Goal: Task Accomplishment & Management: Use online tool/utility

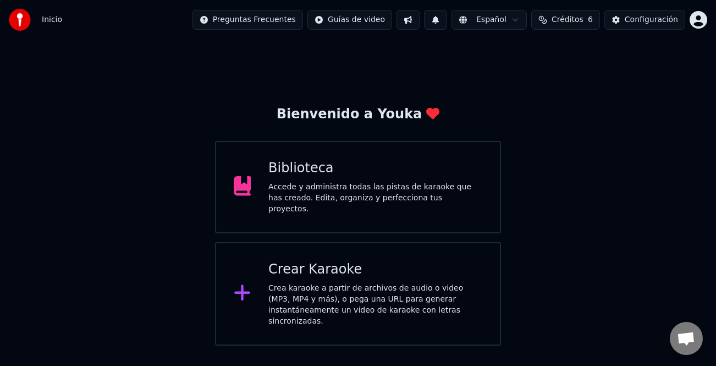
click at [323, 289] on div "Crea karaoke a partir de archivos de audio o video (MP3, MP4 y más), o pega una…" at bounding box center [375, 305] width 214 height 44
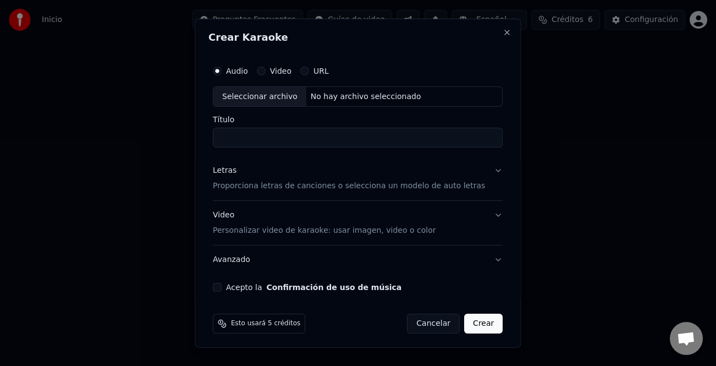
click at [264, 94] on div "Seleccionar archivo" at bounding box center [259, 96] width 93 height 20
type input "**********"
click at [223, 174] on div "Letras" at bounding box center [225, 170] width 24 height 11
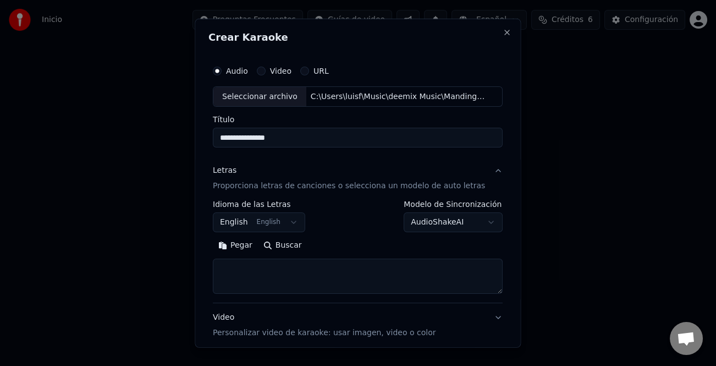
scroll to position [106, 0]
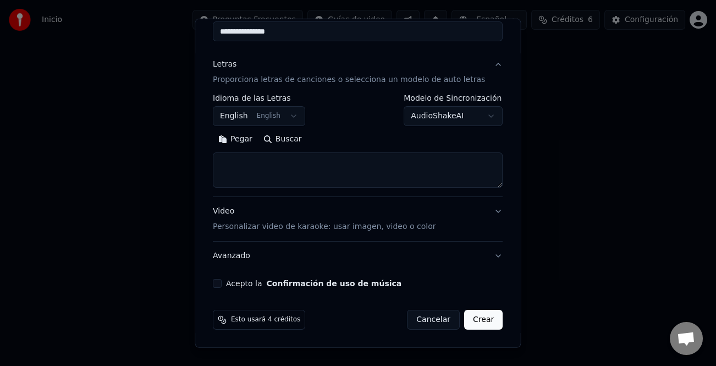
click at [236, 144] on button "Pegar" at bounding box center [235, 139] width 45 height 18
click at [227, 286] on div "Acepto la Confirmación de uso de música" at bounding box center [358, 283] width 290 height 9
type textarea "**********"
click at [219, 284] on button "Acepto la Confirmación de uso de música" at bounding box center [217, 283] width 9 height 9
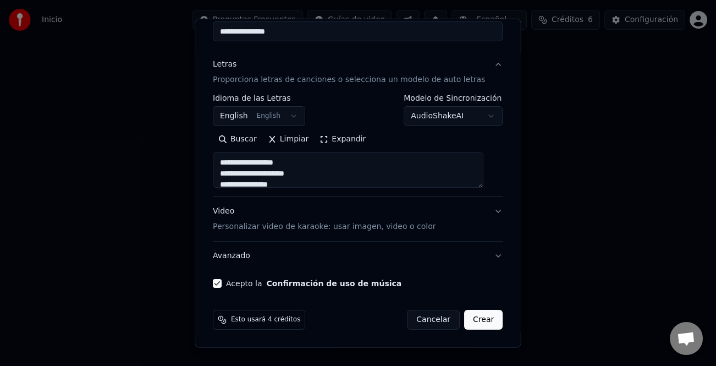
click at [468, 321] on button "Crear" at bounding box center [483, 320] width 39 height 20
select select "**"
type textarea "**********"
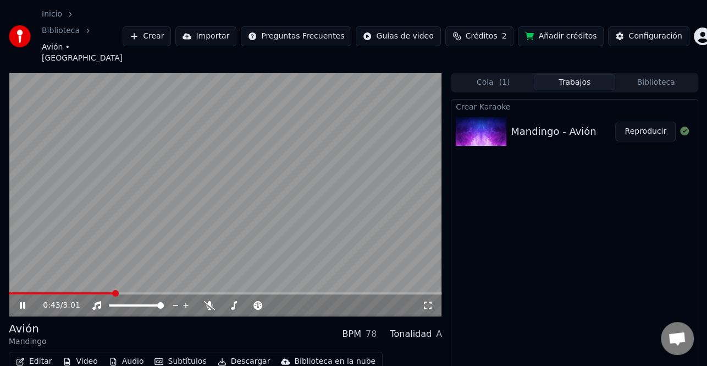
click at [24, 302] on icon at bounding box center [23, 305] width 6 height 7
drag, startPoint x: 420, startPoint y: 72, endPoint x: 268, endPoint y: 26, distance: 158.4
click at [420, 73] on video at bounding box center [225, 195] width 433 height 244
click at [21, 302] on icon at bounding box center [23, 305] width 6 height 7
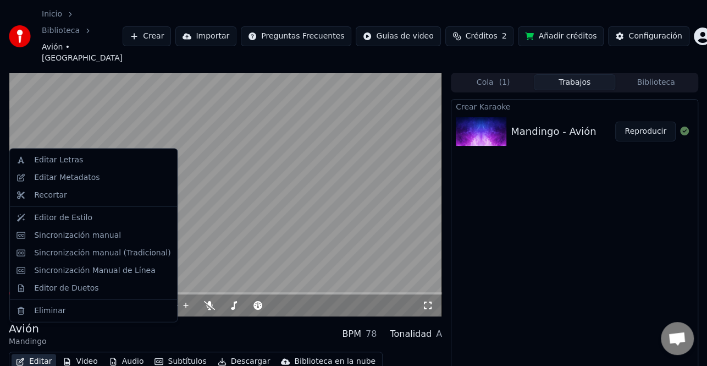
click at [34, 354] on button "Editar" at bounding box center [34, 361] width 45 height 15
click at [91, 251] on div "Sincronización manual (Tradicional)" at bounding box center [102, 252] width 136 height 11
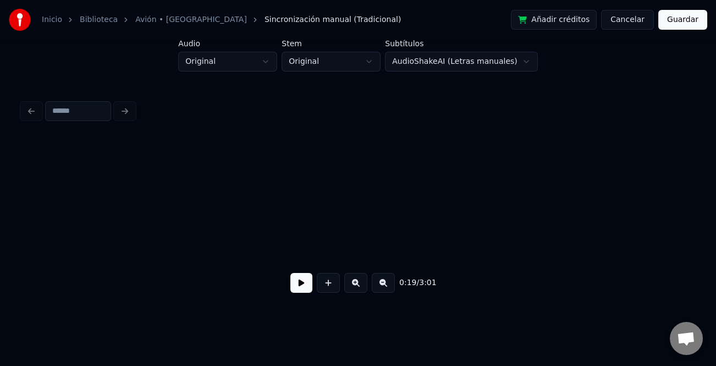
scroll to position [0, 2096]
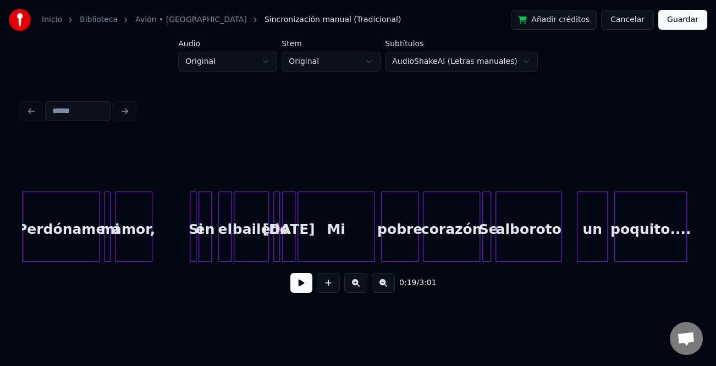
click at [301, 286] on button at bounding box center [301, 283] width 22 height 20
click at [364, 287] on button at bounding box center [355, 283] width 23 height 20
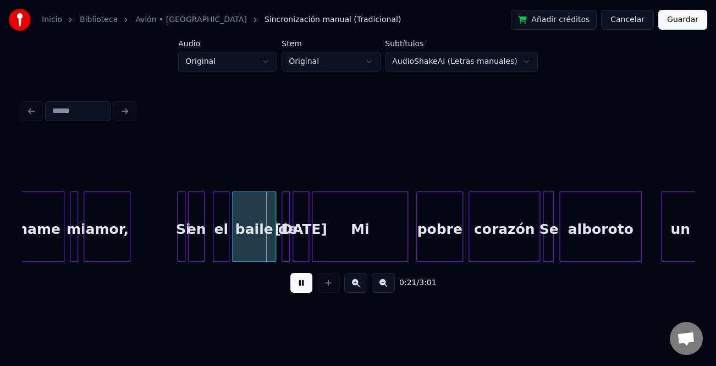
click at [363, 287] on button at bounding box center [355, 283] width 23 height 20
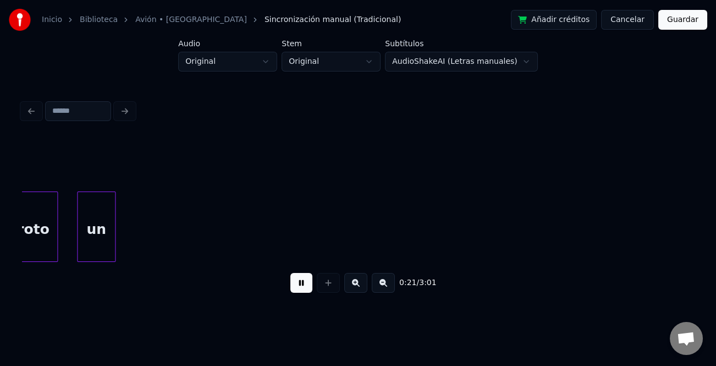
click at [363, 287] on button at bounding box center [355, 283] width 23 height 20
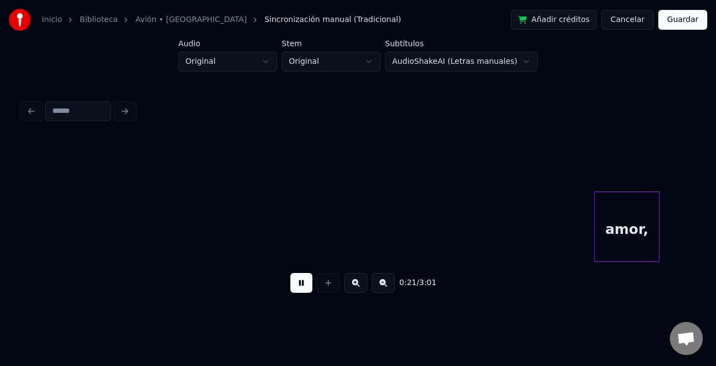
scroll to position [0, 3850]
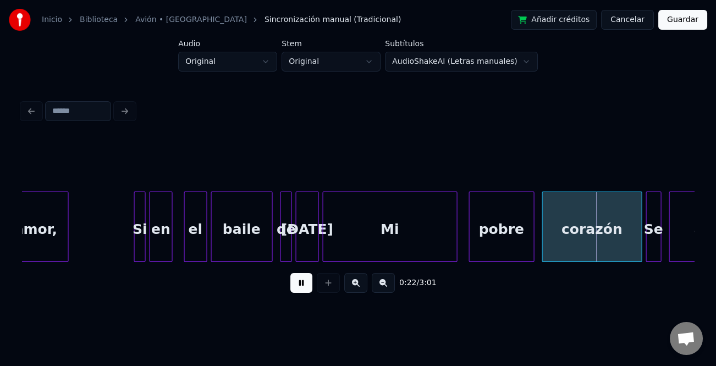
click at [435, 250] on div at bounding box center [433, 226] width 3 height 69
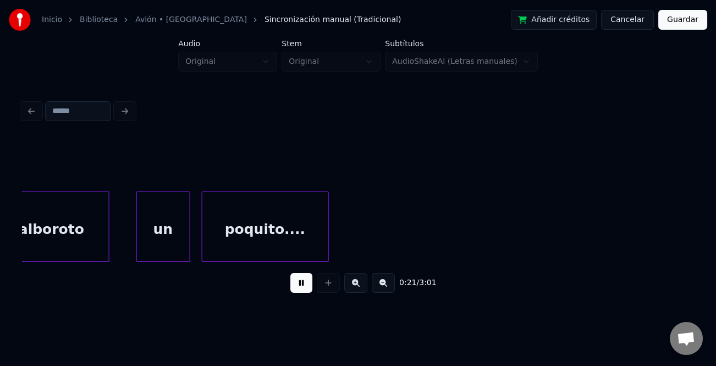
scroll to position [0, 4131]
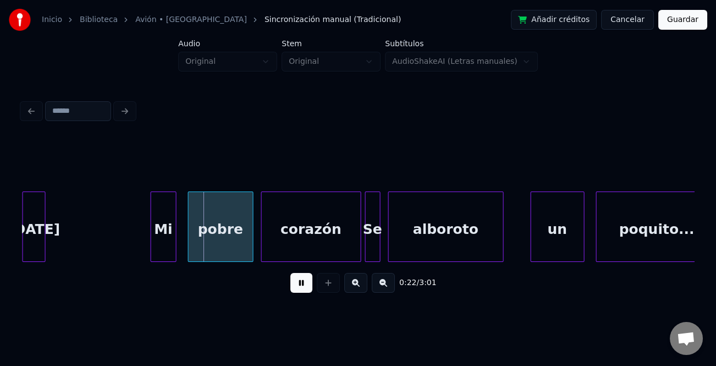
click at [301, 285] on button at bounding box center [301, 283] width 22 height 20
click at [86, 244] on div at bounding box center [84, 226] width 3 height 69
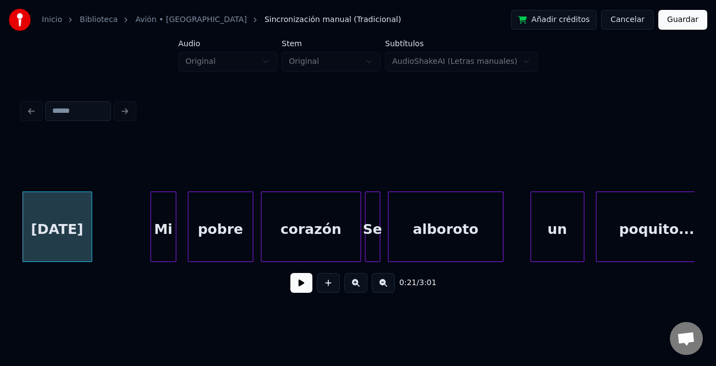
click at [304, 289] on button at bounding box center [301, 283] width 22 height 20
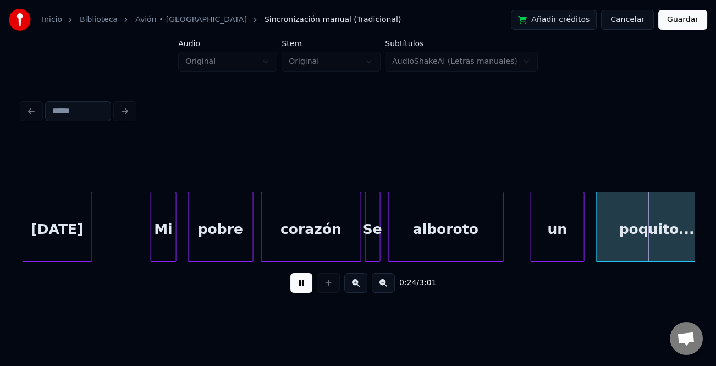
click at [304, 288] on button at bounding box center [301, 283] width 22 height 20
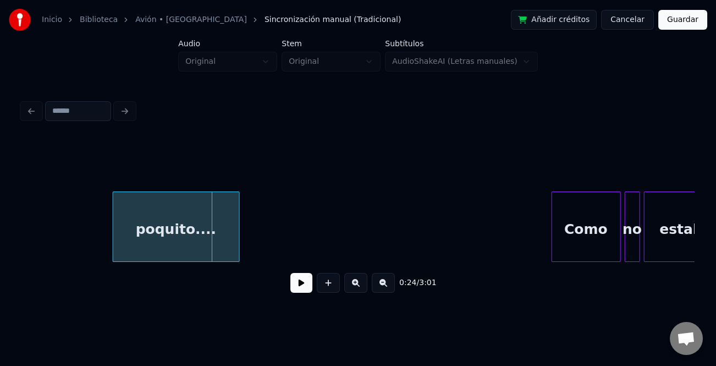
scroll to position [0, 4559]
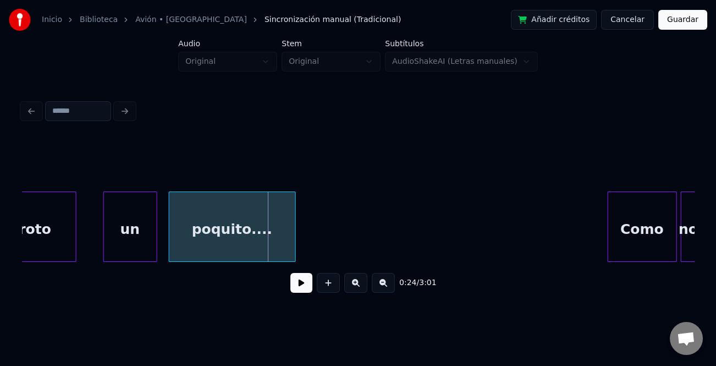
click at [127, 240] on div "un" at bounding box center [130, 229] width 53 height 75
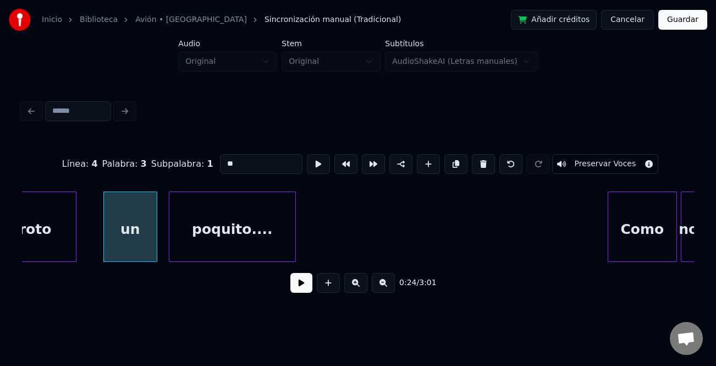
click at [224, 159] on input "**" at bounding box center [261, 164] width 83 height 20
type input "**"
click at [301, 284] on button at bounding box center [301, 283] width 22 height 20
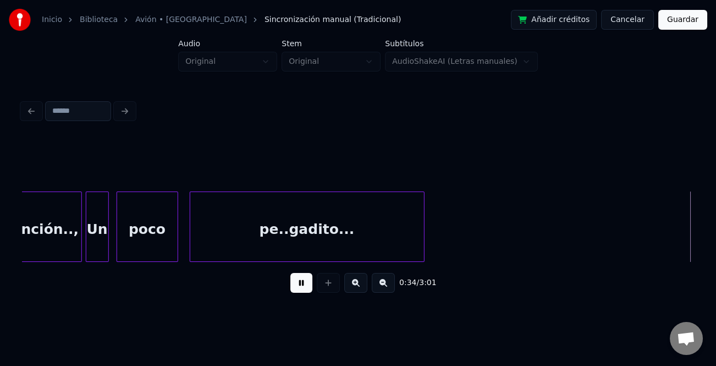
scroll to position [0, 6578]
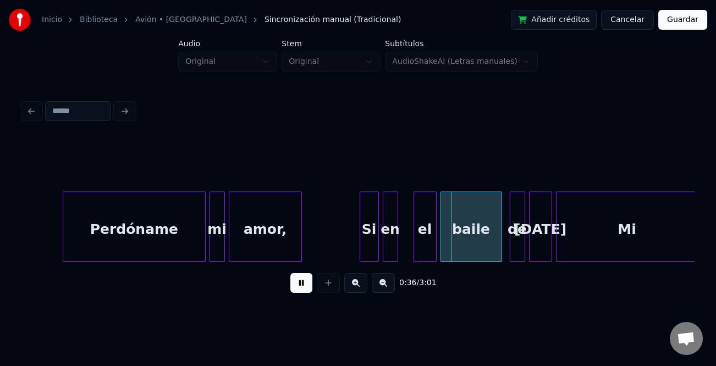
click at [65, 246] on div at bounding box center [64, 226] width 3 height 69
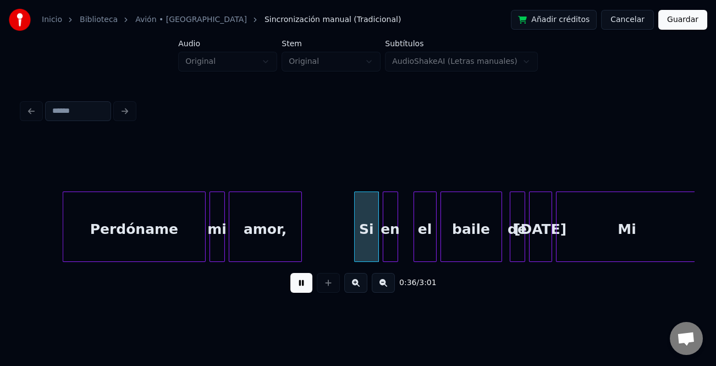
click at [357, 231] on div at bounding box center [356, 226] width 3 height 69
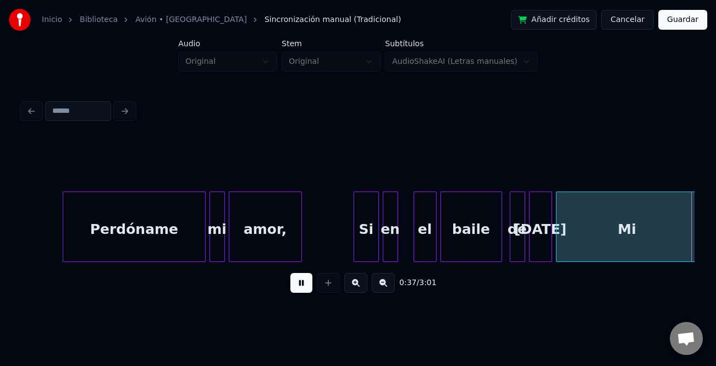
scroll to position [0, 7251]
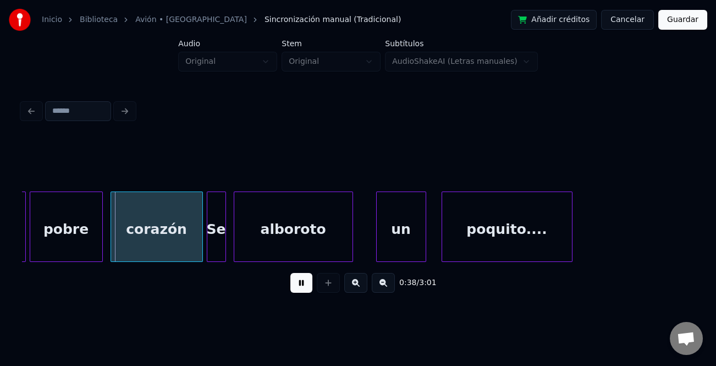
click at [308, 285] on button at bounding box center [301, 283] width 22 height 20
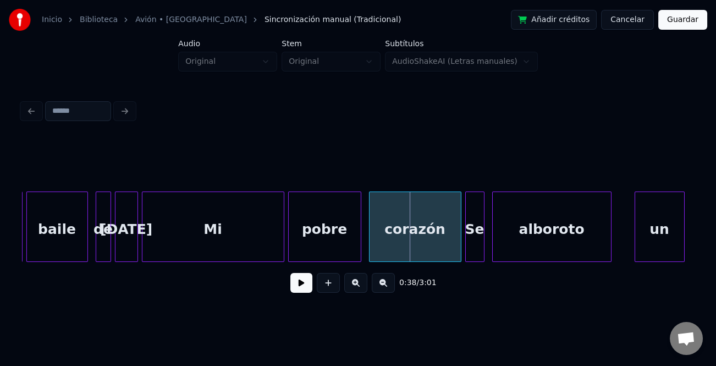
scroll to position [0, 6936]
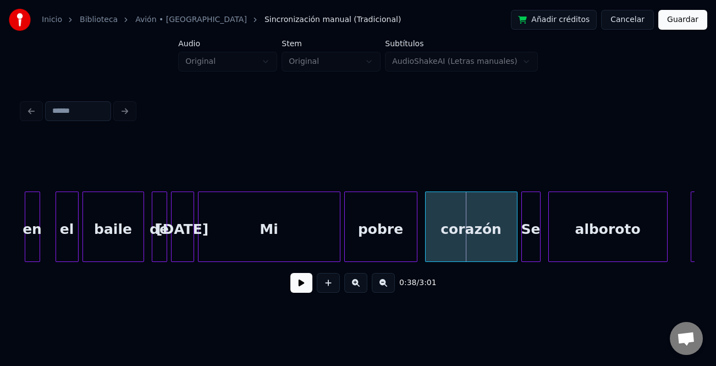
drag, startPoint x: 197, startPoint y: 244, endPoint x: 220, endPoint y: 248, distance: 23.3
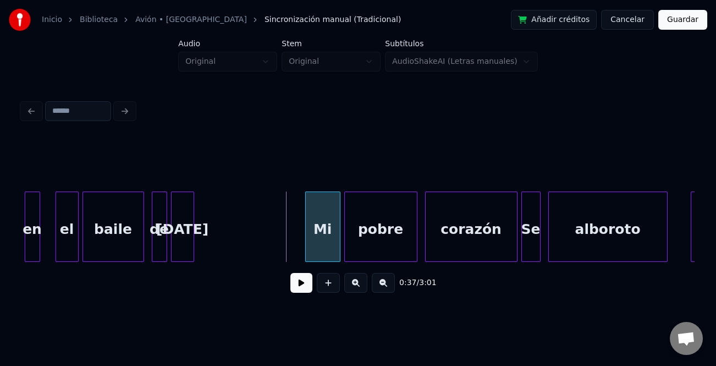
click at [306, 252] on div at bounding box center [307, 226] width 3 height 69
click at [247, 249] on div at bounding box center [246, 226] width 3 height 69
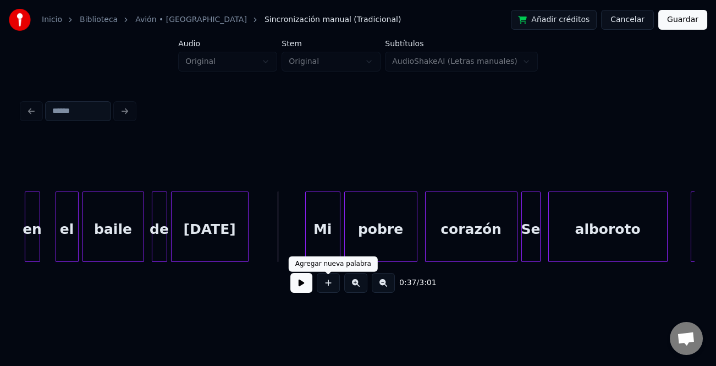
click at [309, 286] on button at bounding box center [301, 283] width 22 height 20
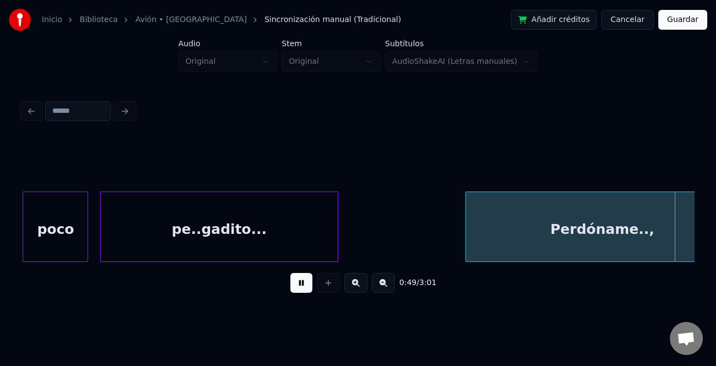
scroll to position [0, 9634]
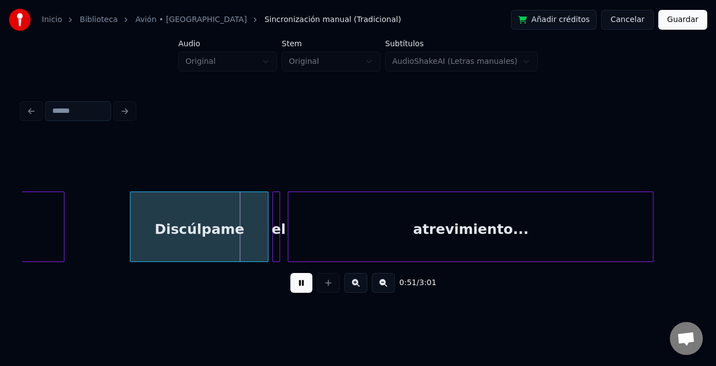
click at [381, 290] on button at bounding box center [383, 283] width 23 height 20
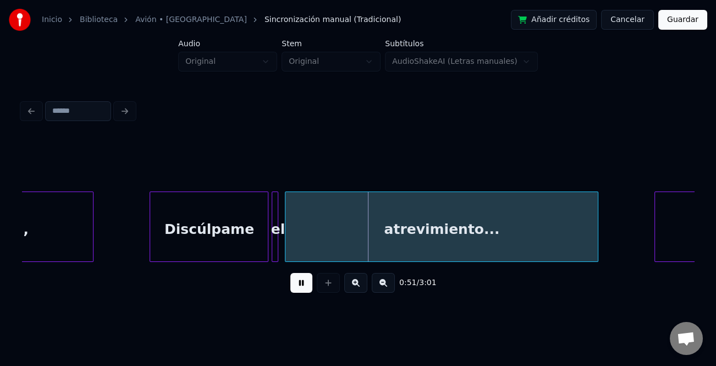
click at [380, 290] on button at bounding box center [383, 283] width 23 height 20
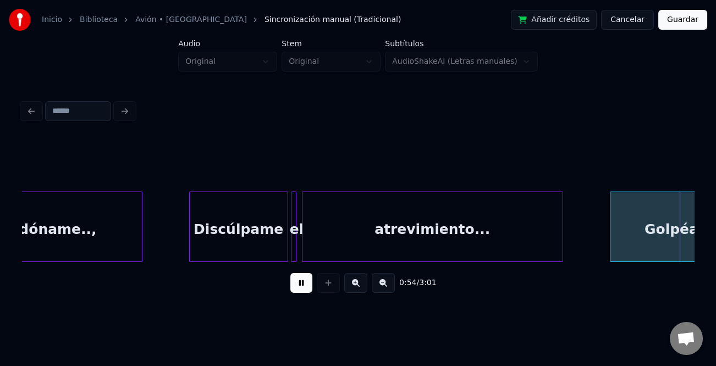
scroll to position [0, 7465]
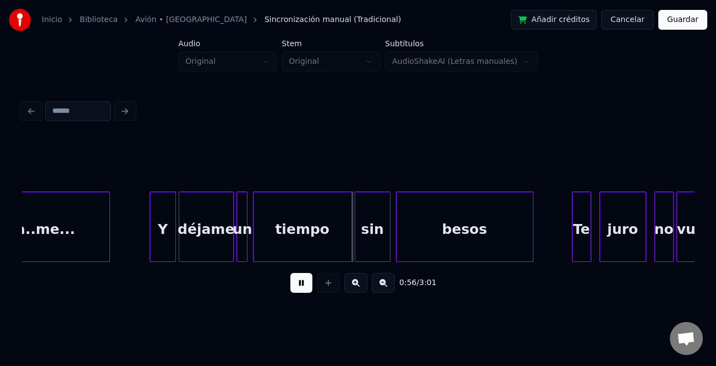
click at [151, 249] on div at bounding box center [151, 226] width 3 height 69
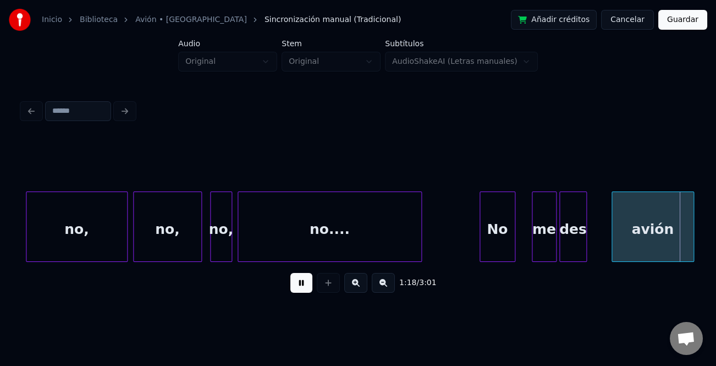
scroll to position [0, 10829]
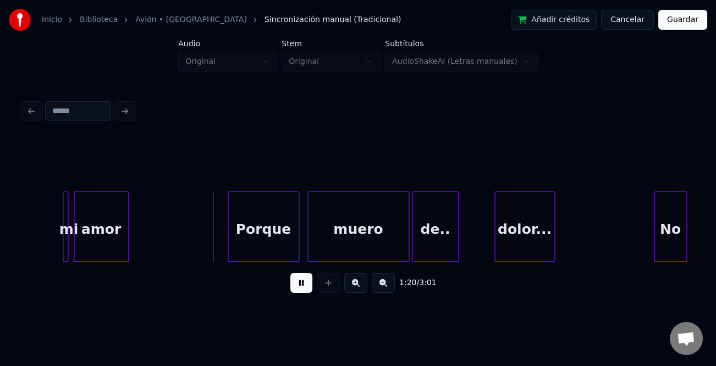
click at [292, 285] on button at bounding box center [301, 283] width 22 height 20
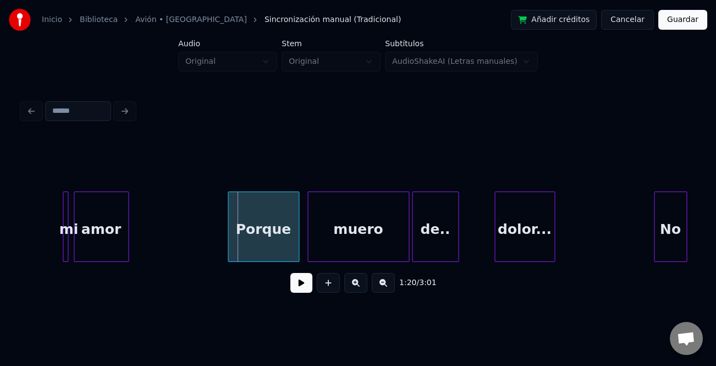
click at [63, 234] on div "mi" at bounding box center [68, 229] width 11 height 75
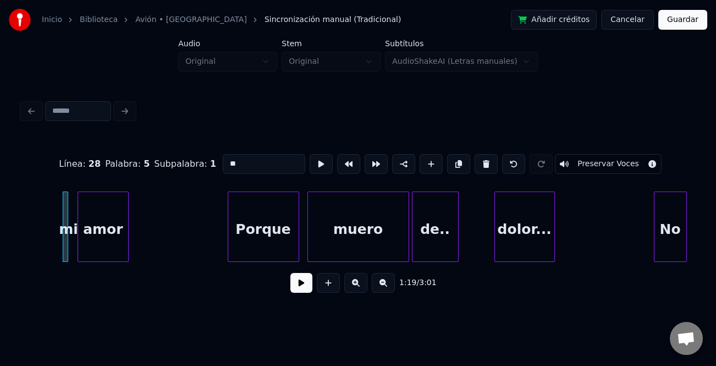
click at [80, 237] on div at bounding box center [79, 226] width 3 height 69
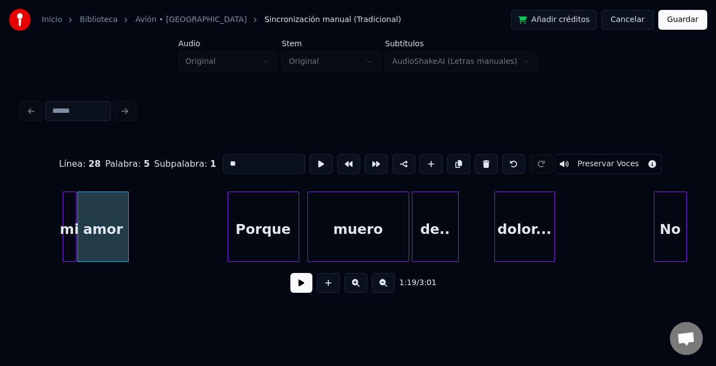
click at [75, 247] on div at bounding box center [74, 226] width 3 height 69
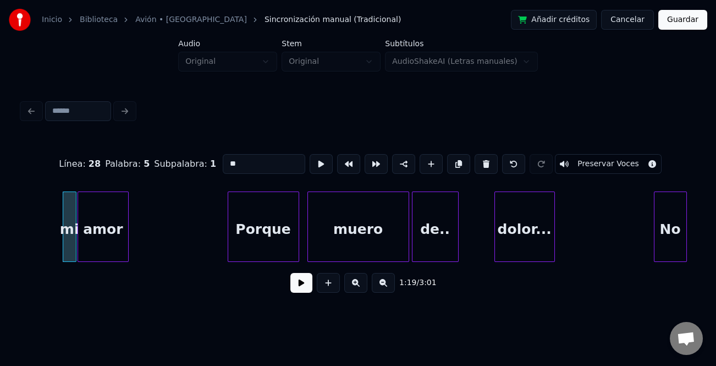
click at [66, 240] on div "mi" at bounding box center [69, 229] width 13 height 75
click at [226, 160] on input "**" at bounding box center [264, 164] width 83 height 20
type input "**"
click at [305, 293] on button at bounding box center [301, 283] width 22 height 20
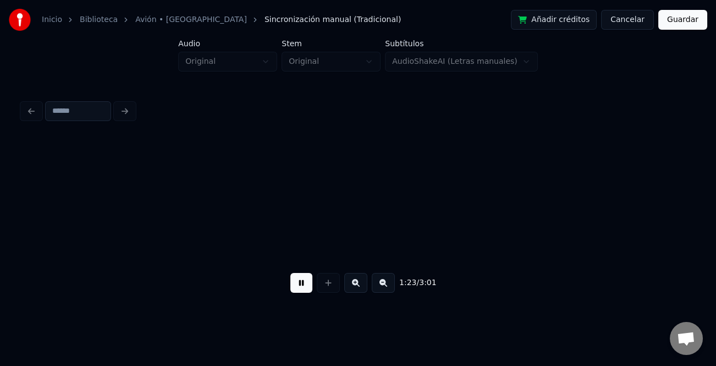
scroll to position [0, 11503]
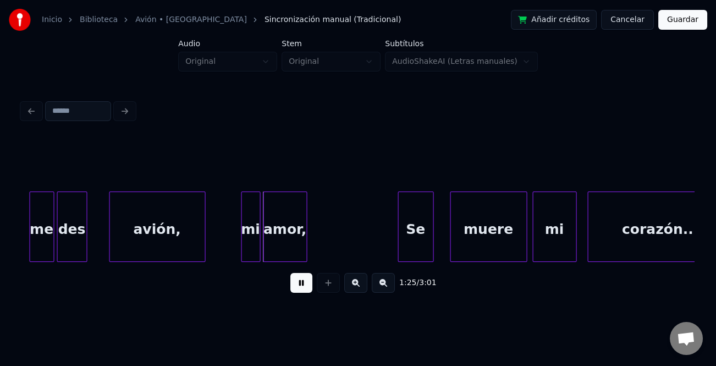
click at [299, 290] on button at bounding box center [301, 283] width 22 height 20
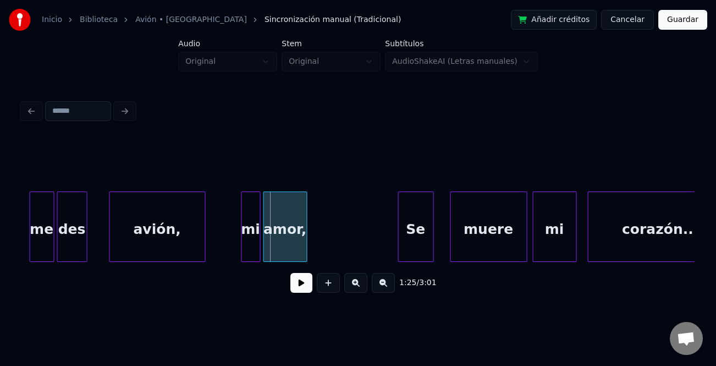
click at [302, 284] on button at bounding box center [301, 283] width 22 height 20
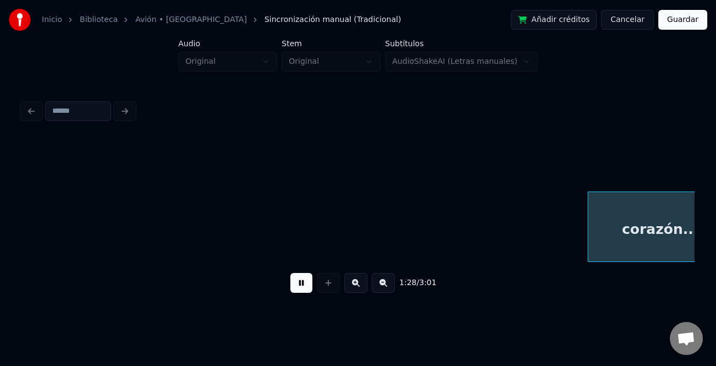
scroll to position [0, 12176]
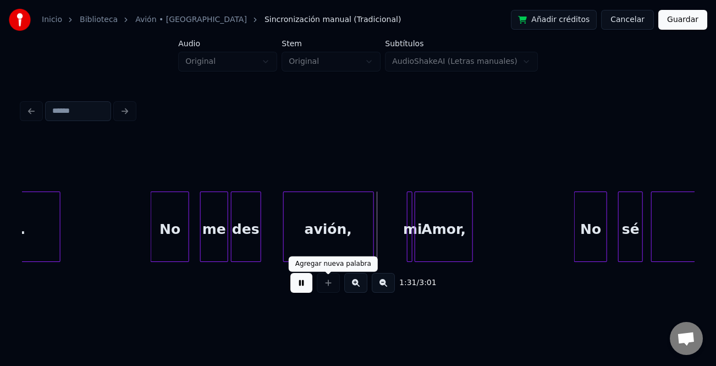
click at [299, 288] on button at bounding box center [301, 283] width 22 height 20
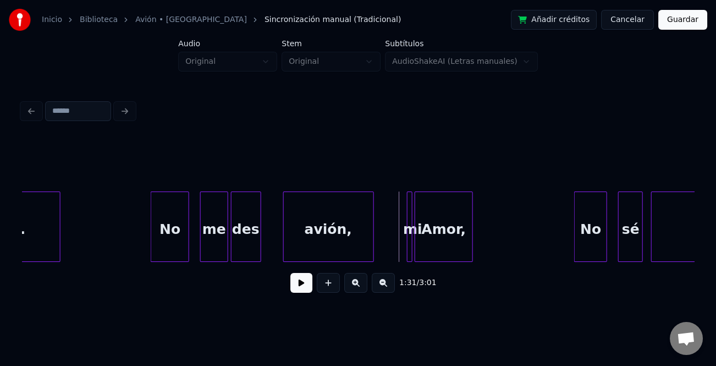
click at [409, 245] on div at bounding box center [410, 226] width 3 height 69
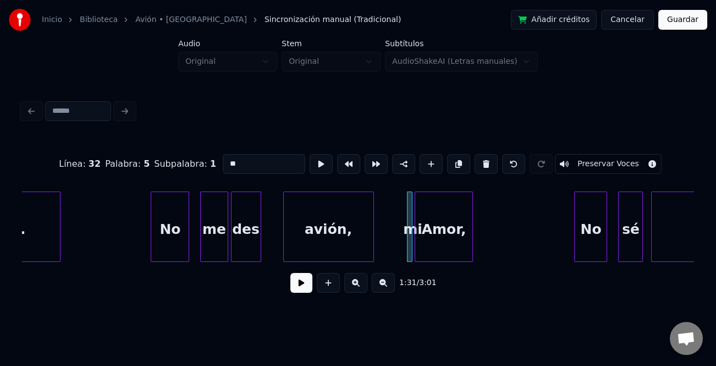
click at [231, 157] on input "**" at bounding box center [264, 164] width 83 height 20
click at [229, 161] on input "**" at bounding box center [264, 164] width 83 height 20
type input "**"
click at [304, 285] on button at bounding box center [301, 283] width 22 height 20
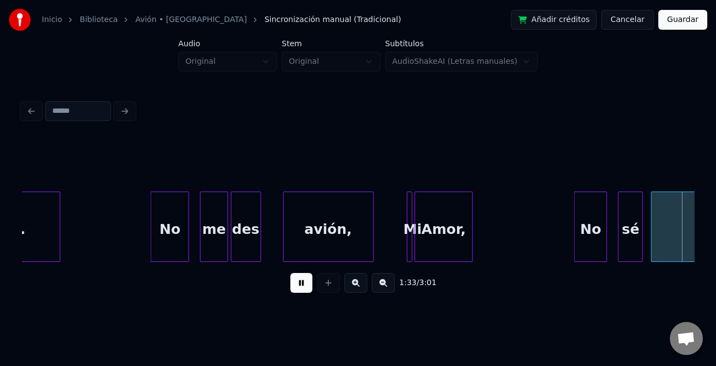
scroll to position [0, 12850]
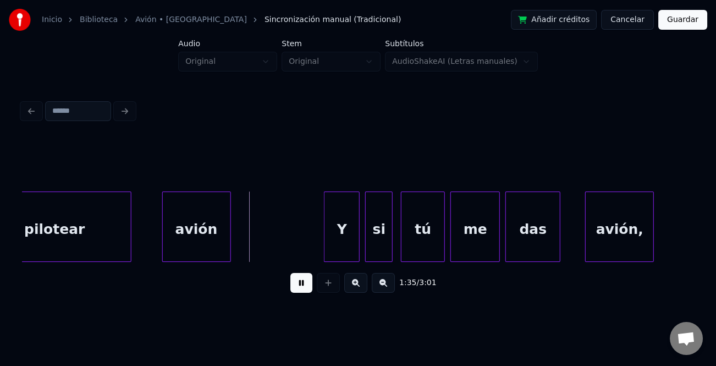
click at [185, 235] on div "avión" at bounding box center [197, 229] width 68 height 75
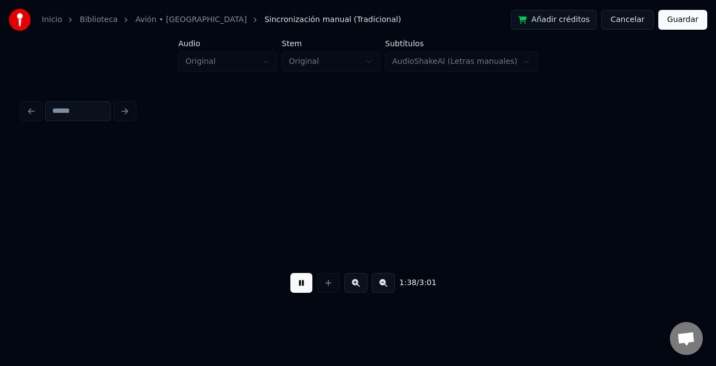
scroll to position [0, 13522]
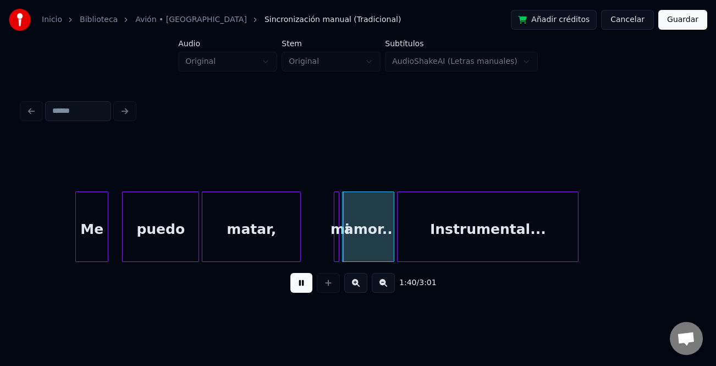
click at [306, 283] on button at bounding box center [301, 283] width 22 height 20
click at [334, 248] on div at bounding box center [335, 226] width 3 height 69
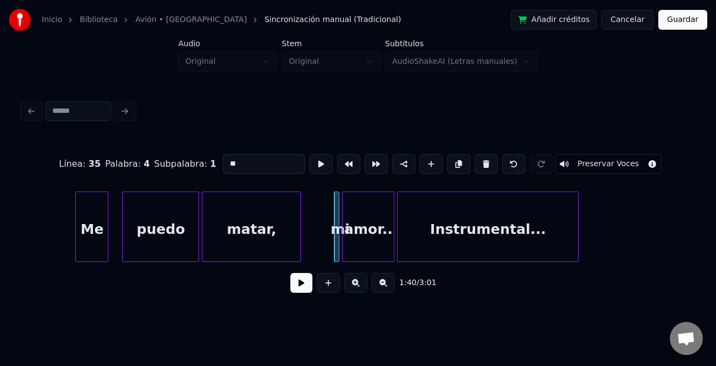
click at [227, 158] on input "**" at bounding box center [264, 164] width 83 height 20
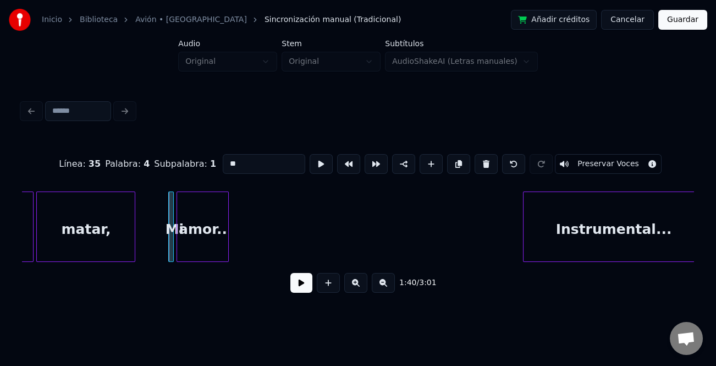
scroll to position [0, 13698]
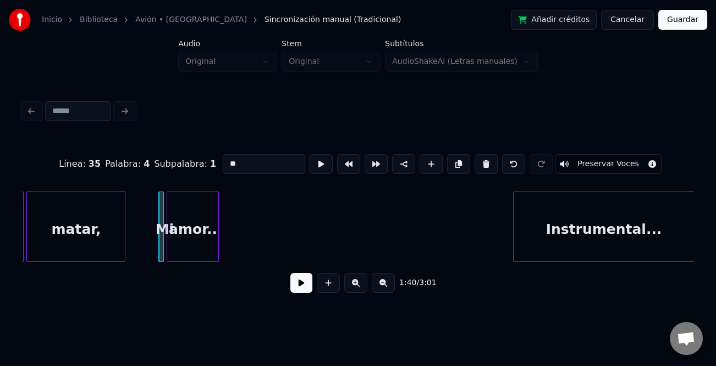
click at [716, 247] on html "Inicio Biblioteca Avión • Mandingo Sincronización manual (Tradicional) Añadir c…" at bounding box center [358, 163] width 716 height 326
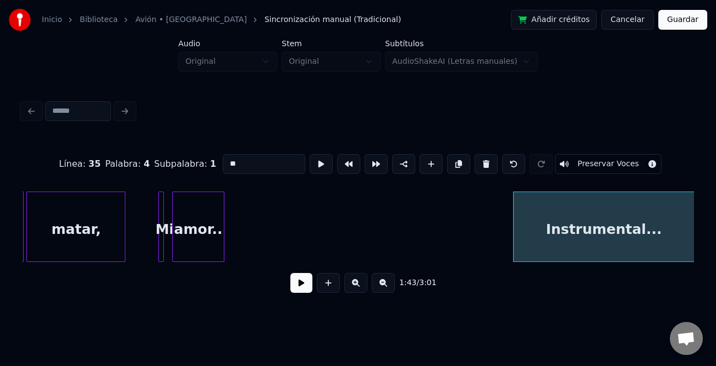
click at [180, 240] on div "amor.." at bounding box center [198, 229] width 51 height 75
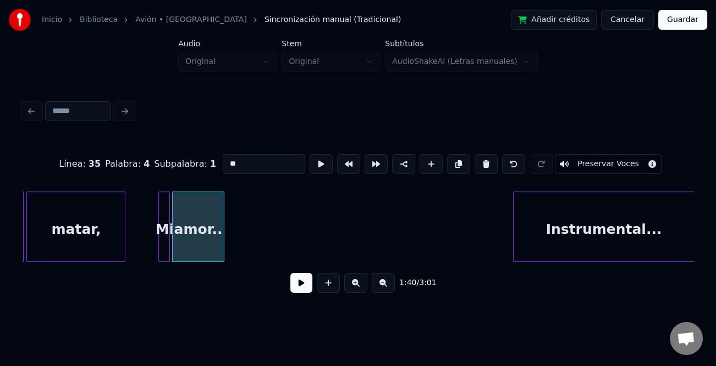
click at [168, 248] on div at bounding box center [167, 226] width 3 height 69
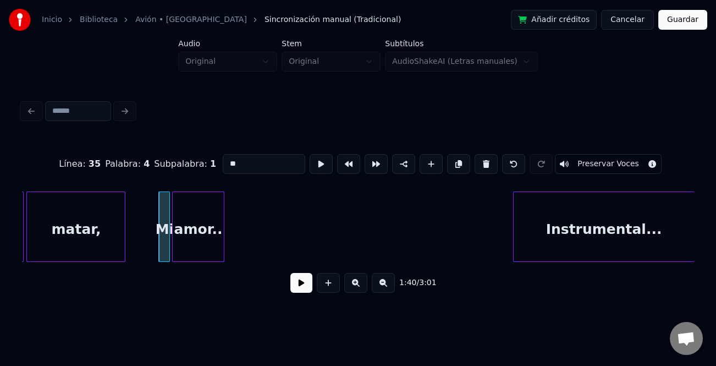
type input "**"
click at [297, 286] on button at bounding box center [301, 283] width 22 height 20
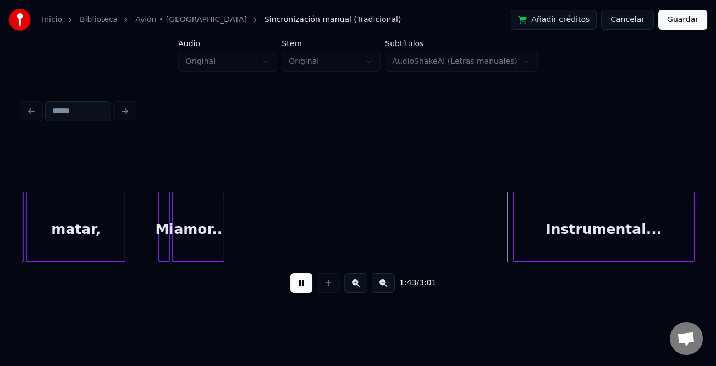
click at [384, 290] on button at bounding box center [383, 283] width 23 height 20
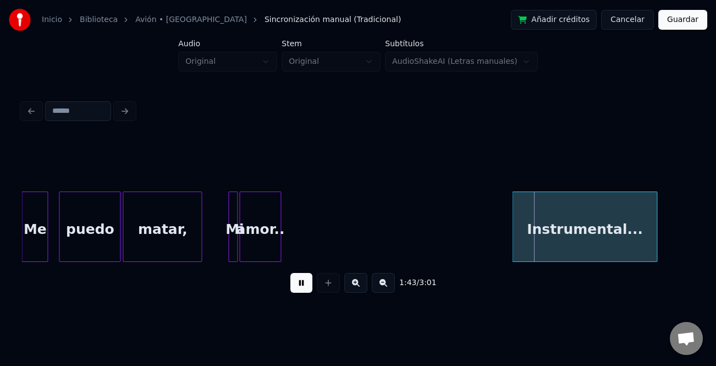
click at [384, 290] on button at bounding box center [383, 283] width 23 height 20
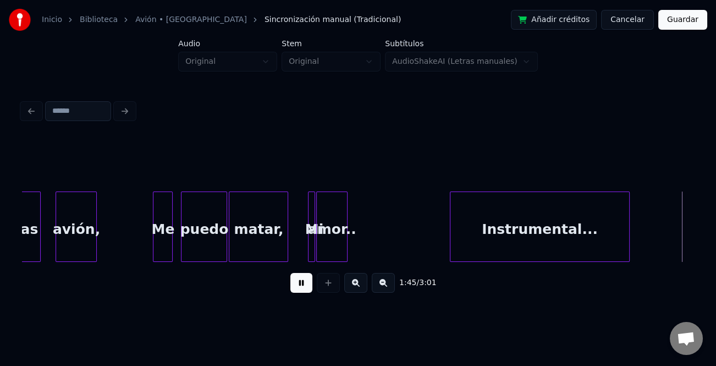
click at [452, 257] on div "puedo matar, Mi amor.. Instrumental... Me das avión," at bounding box center [358, 226] width 672 height 70
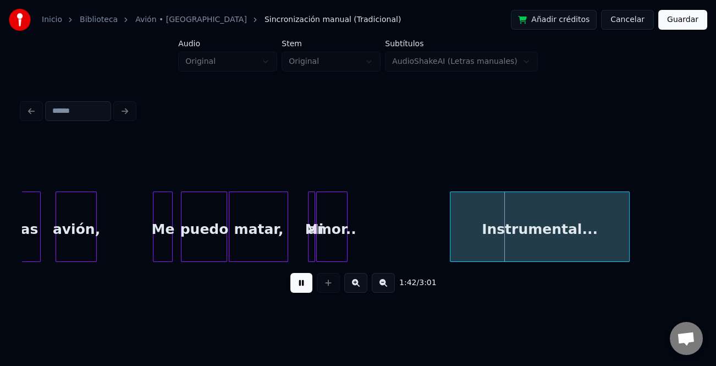
click at [300, 289] on button at bounding box center [301, 283] width 22 height 20
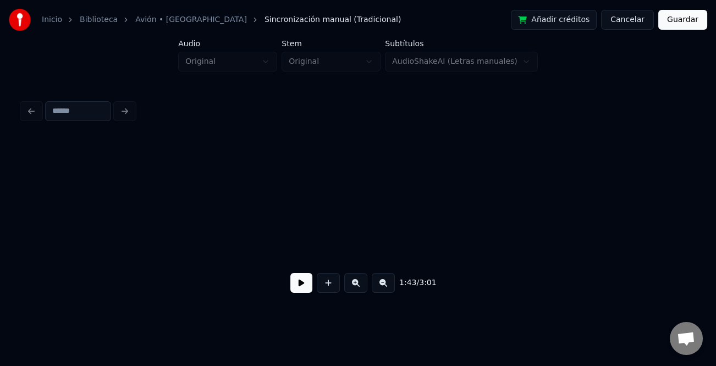
scroll to position [0, 8523]
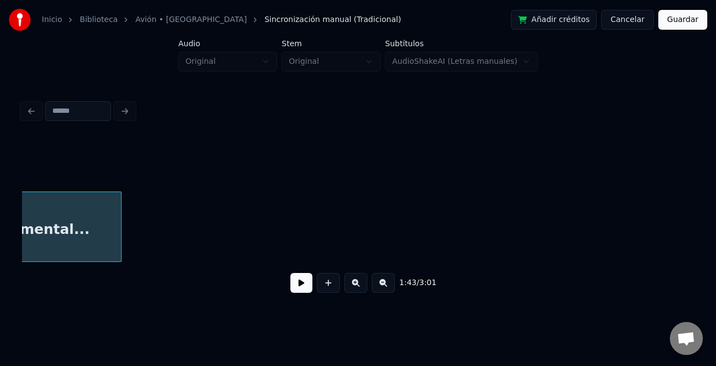
click at [396, 283] on div "1:43 / 3:01" at bounding box center [358, 283] width 655 height 24
click at [395, 284] on div "1:43 / 3:01" at bounding box center [358, 283] width 655 height 24
click at [386, 284] on button at bounding box center [383, 283] width 23 height 20
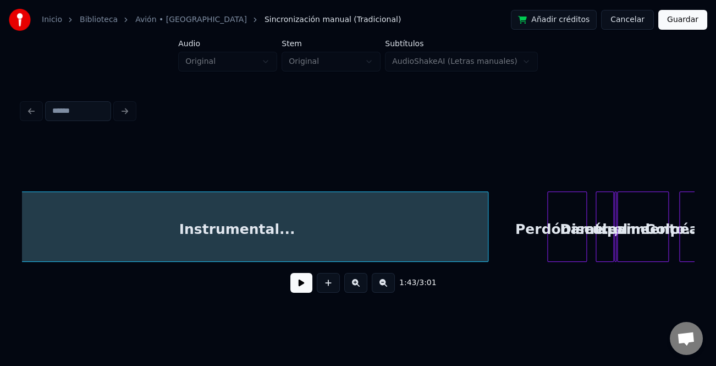
click at [486, 278] on div "1:43 / 3:01" at bounding box center [358, 219] width 672 height 167
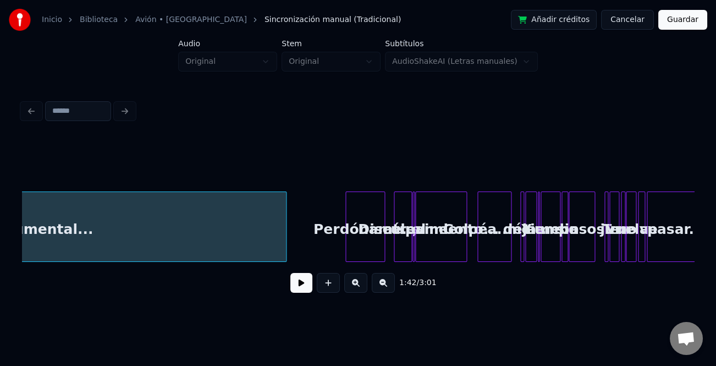
scroll to position [0, 3048]
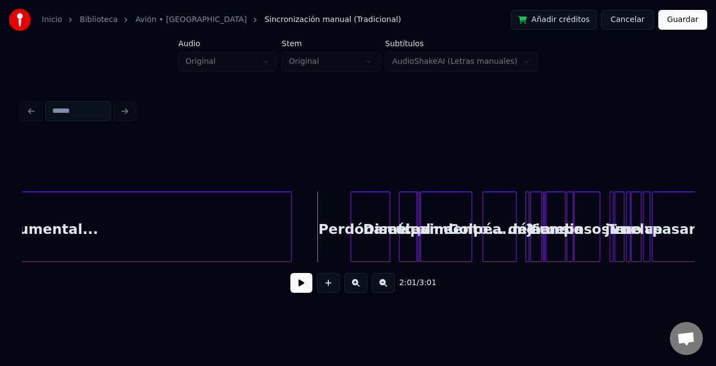
click at [307, 285] on button at bounding box center [301, 283] width 22 height 20
click at [349, 288] on button at bounding box center [355, 283] width 23 height 20
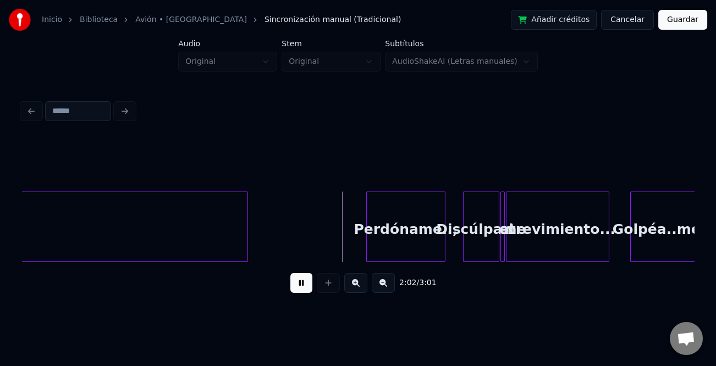
click at [352, 287] on button at bounding box center [355, 283] width 23 height 20
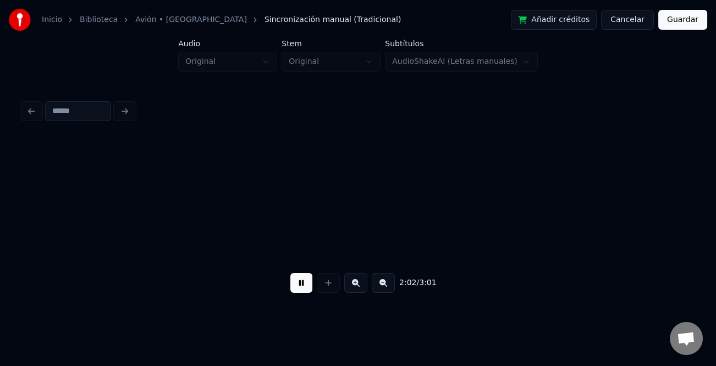
scroll to position [0, 9776]
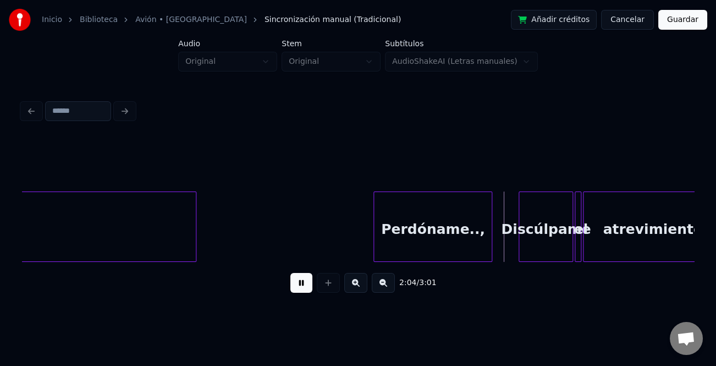
click at [363, 287] on button at bounding box center [355, 283] width 23 height 20
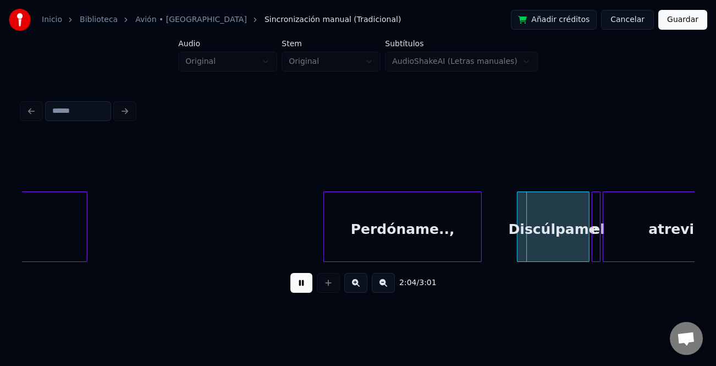
click at [363, 287] on button at bounding box center [355, 283] width 23 height 20
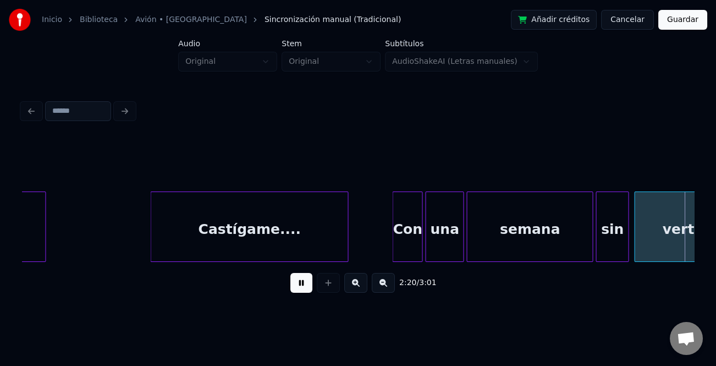
scroll to position [0, 19326]
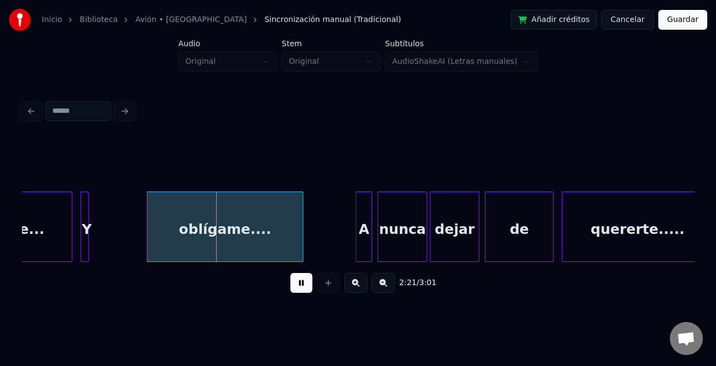
click at [91, 244] on div at bounding box center [91, 226] width 3 height 69
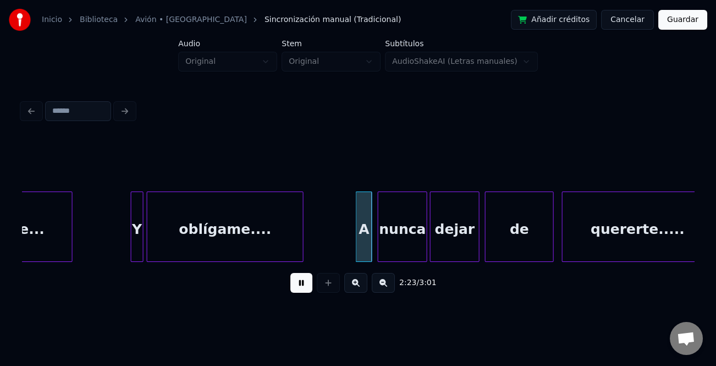
click at [136, 257] on div "verte... Y oblígame.... A nunca dejar de quererte....." at bounding box center [358, 226] width 672 height 70
click at [353, 259] on div "verte... Y oblígame.... A nunca dejar de quererte....." at bounding box center [358, 226] width 672 height 70
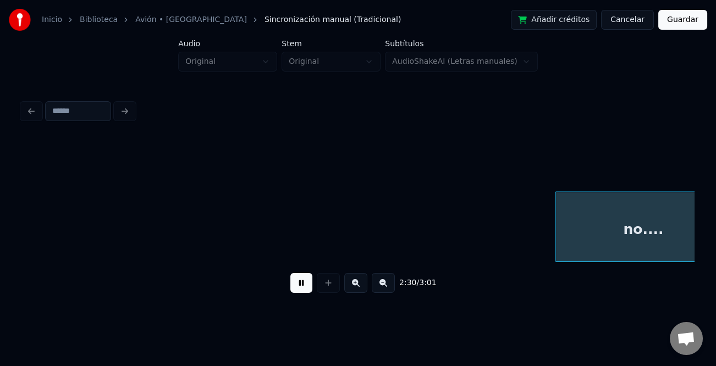
scroll to position [0, 20670]
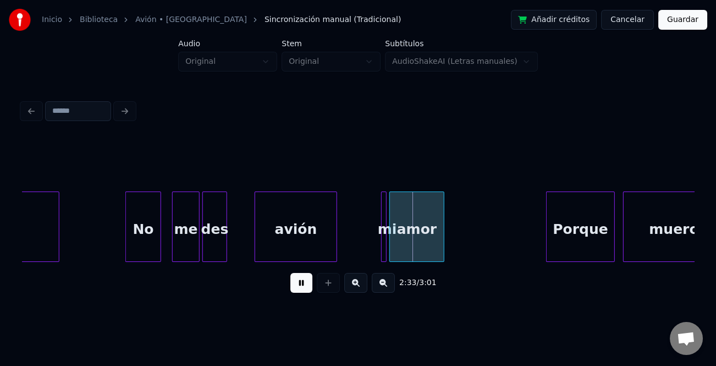
click at [295, 286] on button at bounding box center [301, 283] width 22 height 20
click at [383, 250] on div at bounding box center [384, 226] width 3 height 69
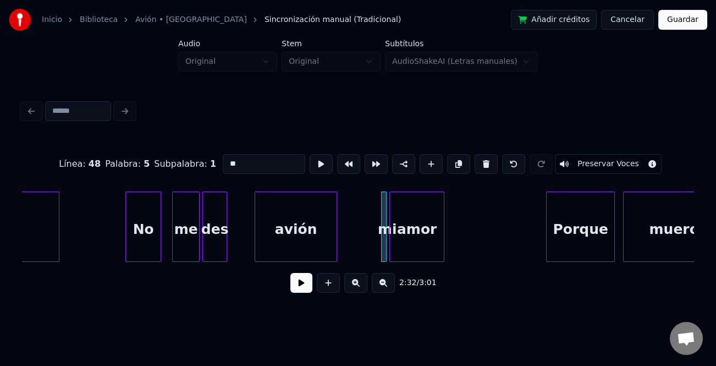
click at [228, 160] on input "**" at bounding box center [264, 164] width 83 height 20
type input "**"
click at [298, 288] on button at bounding box center [301, 283] width 22 height 20
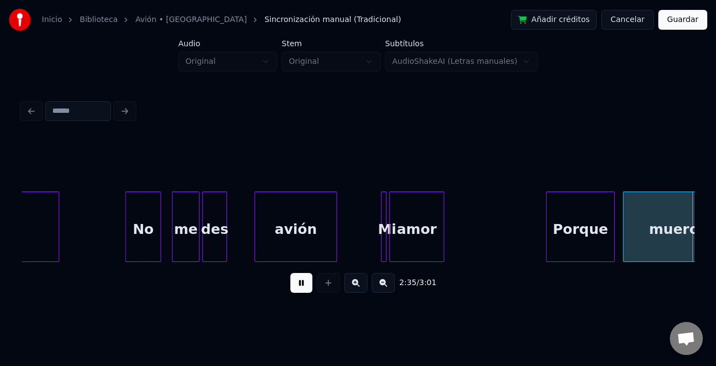
scroll to position [0, 21344]
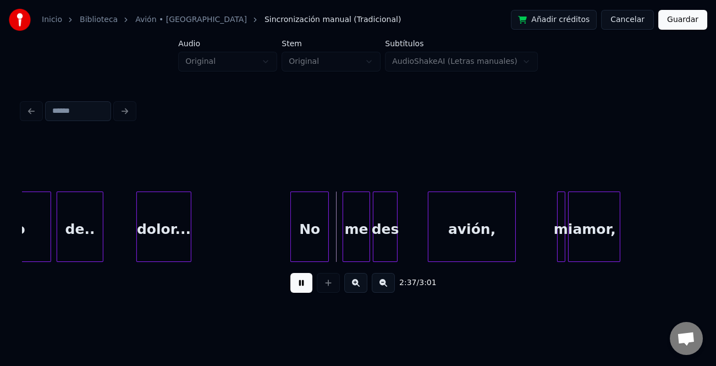
click at [301, 239] on div "No" at bounding box center [309, 229] width 37 height 75
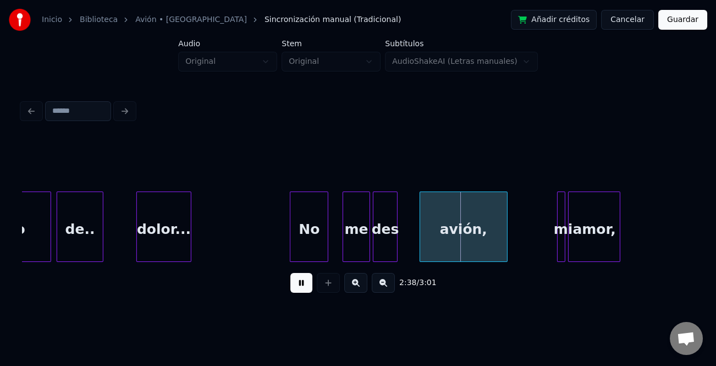
click at [490, 246] on div "avión," at bounding box center [463, 229] width 87 height 75
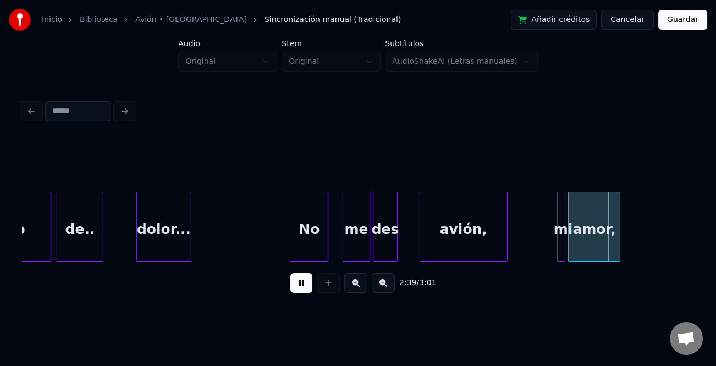
drag, startPoint x: 303, startPoint y: 290, endPoint x: 558, endPoint y: 240, distance: 260.5
click at [304, 290] on button at bounding box center [301, 283] width 22 height 20
click at [574, 239] on div at bounding box center [574, 226] width 3 height 69
click at [568, 250] on div at bounding box center [569, 226] width 3 height 69
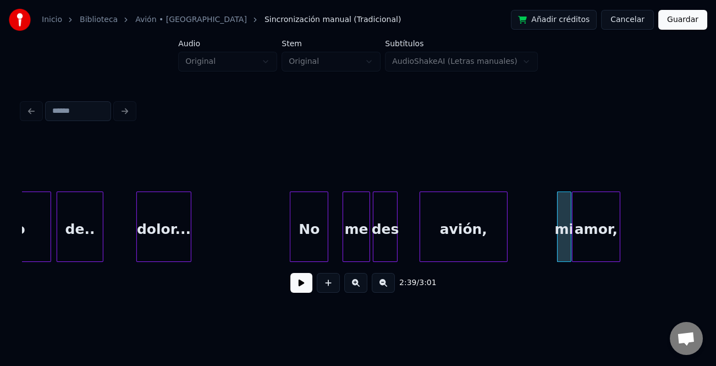
click at [563, 250] on div "mi" at bounding box center [564, 229] width 13 height 75
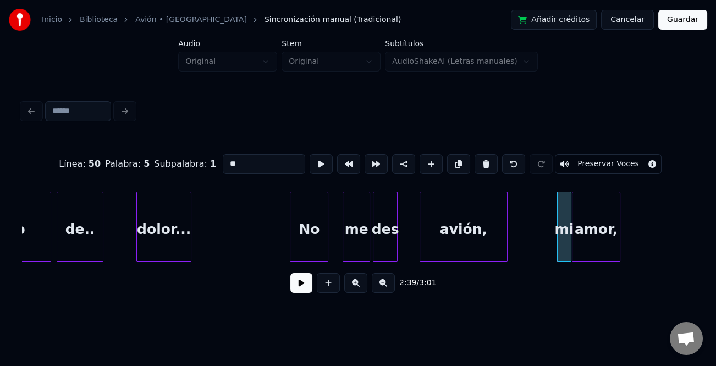
click at [229, 158] on input "**" at bounding box center [264, 164] width 83 height 20
click at [228, 162] on input "**" at bounding box center [264, 164] width 83 height 20
type input "**"
click at [300, 286] on button at bounding box center [301, 283] width 22 height 20
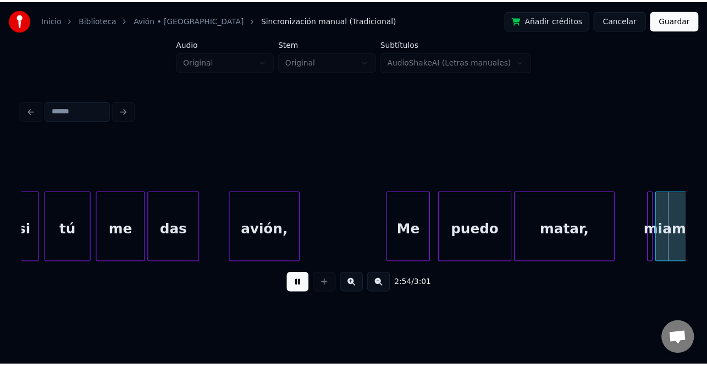
scroll to position [0, 24036]
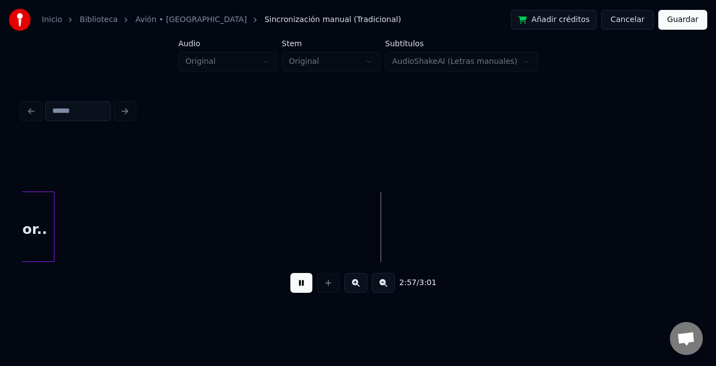
click at [678, 19] on button "Guardar" at bounding box center [682, 20] width 49 height 20
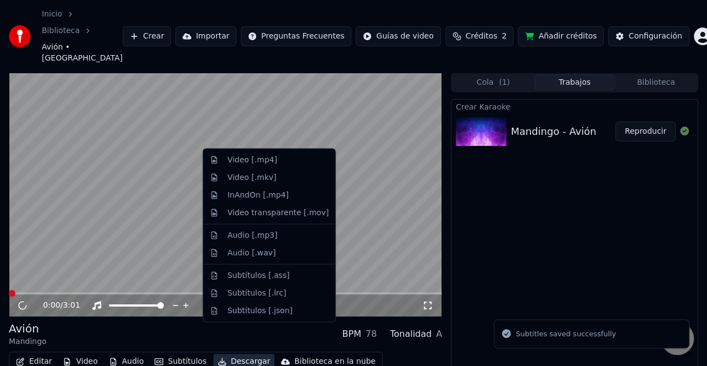
click at [242, 354] on button "Descargar" at bounding box center [244, 361] width 62 height 15
click at [270, 162] on div "Video [.mp4]" at bounding box center [253, 160] width 50 height 11
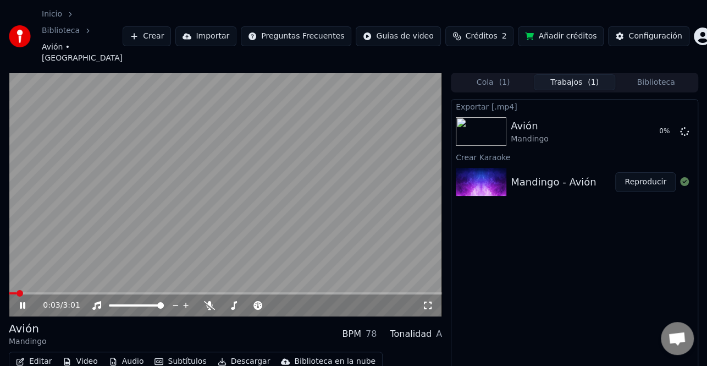
click at [23, 302] on icon at bounding box center [23, 305] width 6 height 7
